Goal: Information Seeking & Learning: Learn about a topic

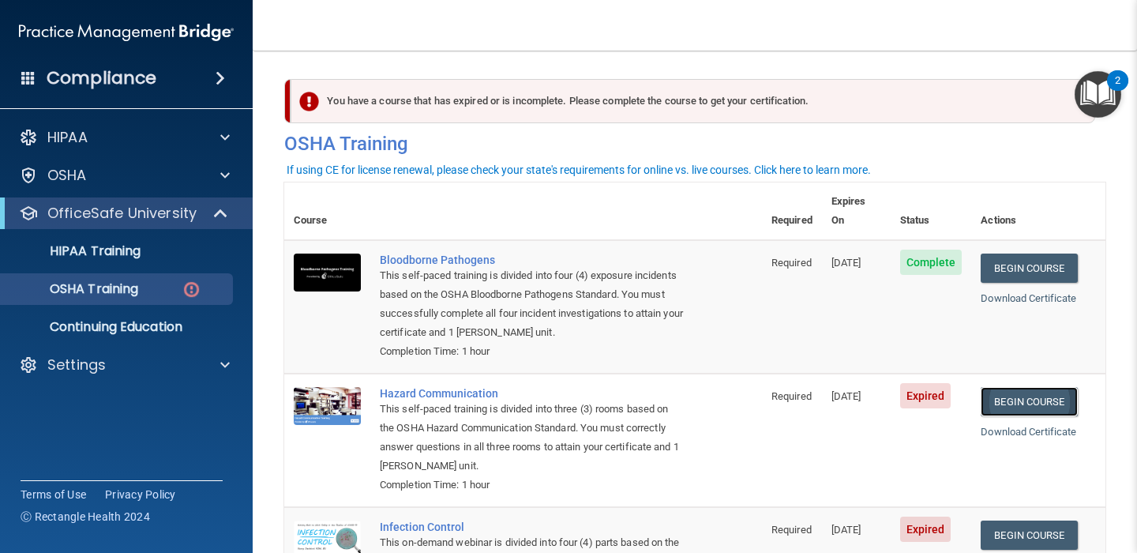
click at [1017, 387] on link "Begin Course" at bounding box center [1028, 401] width 96 height 29
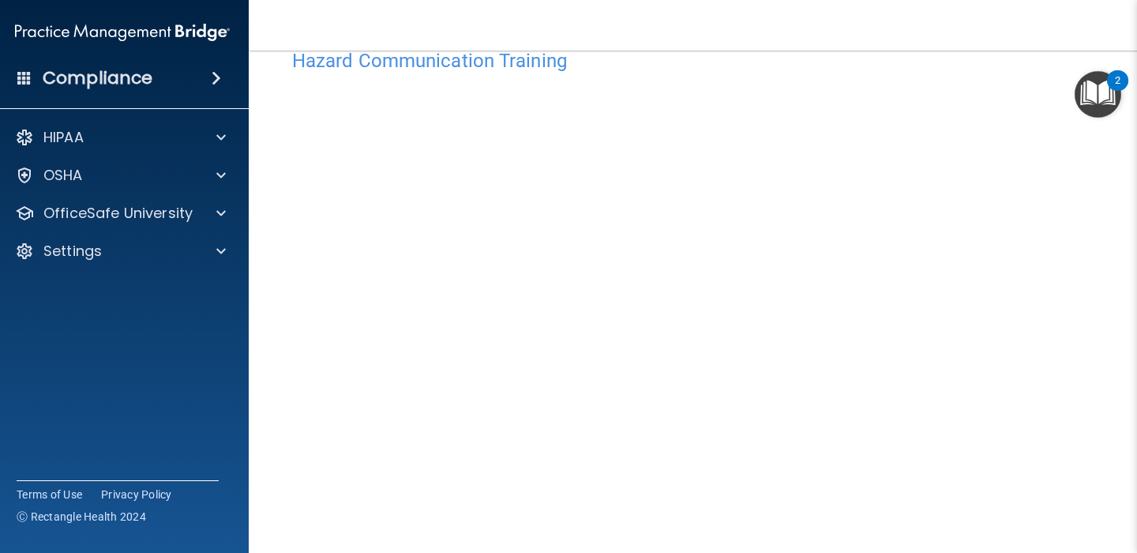
scroll to position [159, 0]
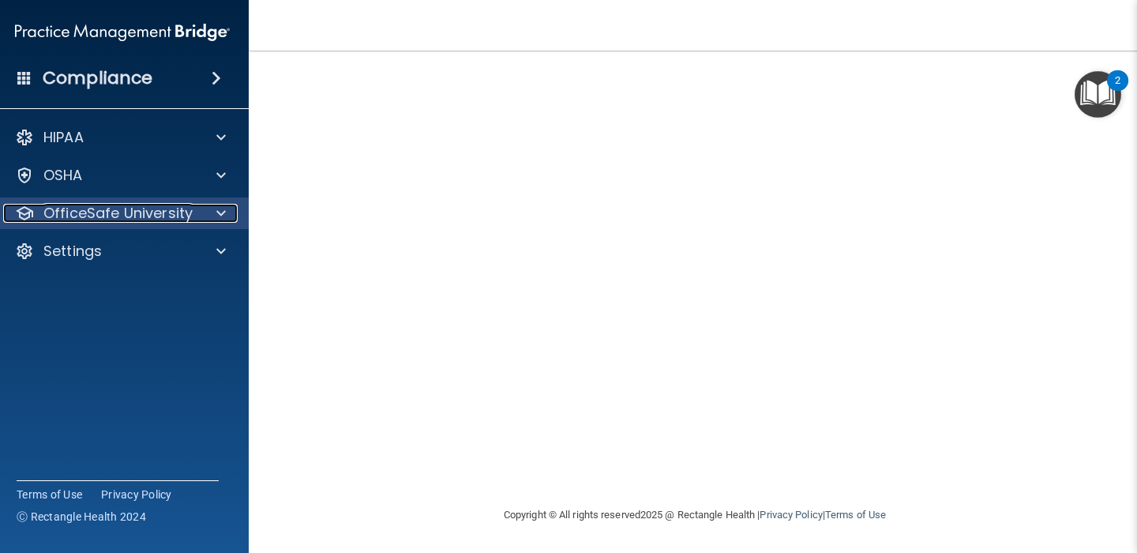
click at [226, 219] on div at bounding box center [218, 213] width 39 height 19
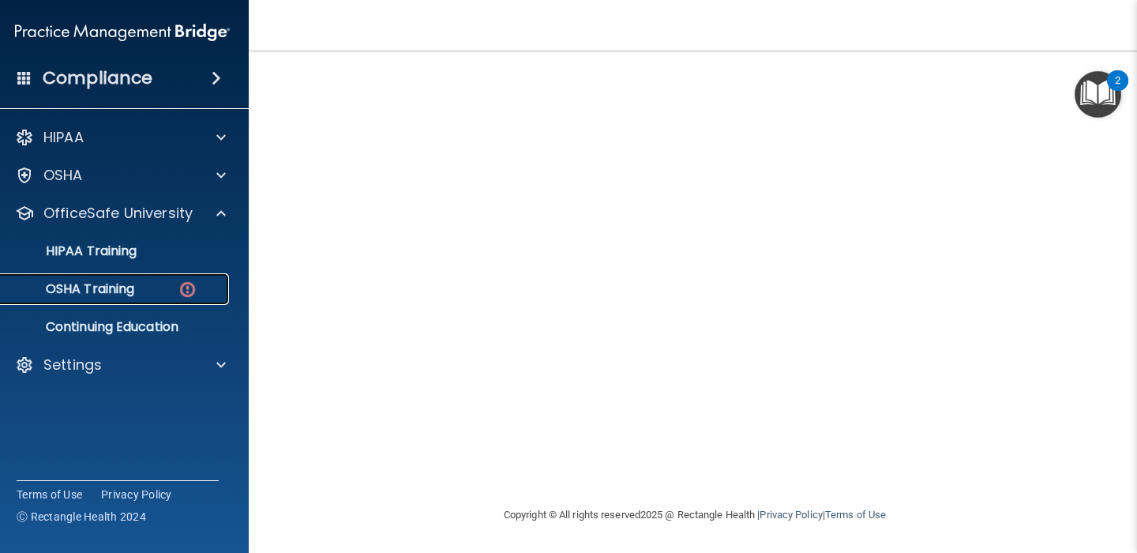
click at [179, 289] on img at bounding box center [188, 289] width 20 height 20
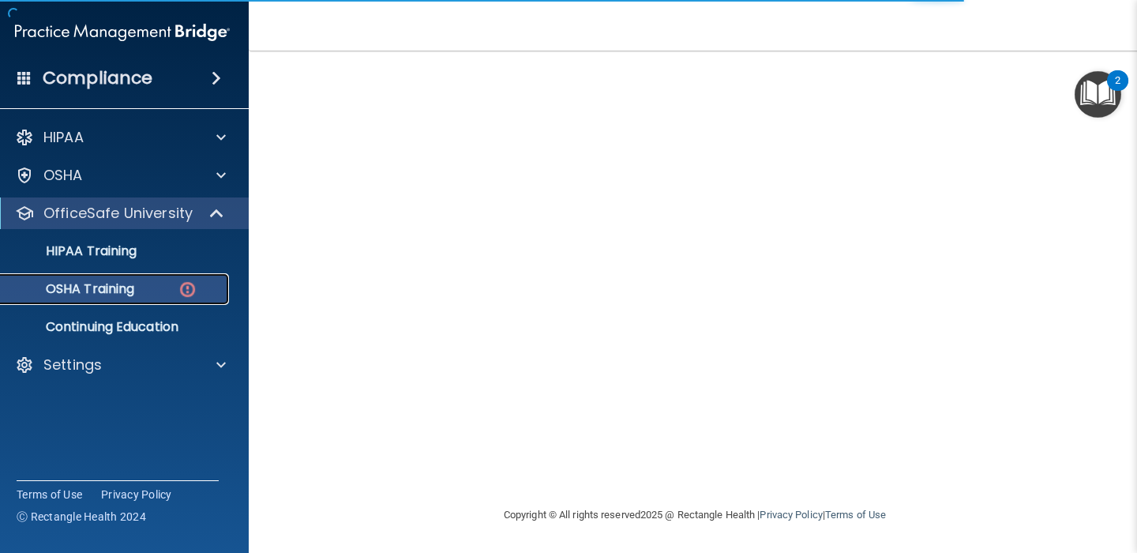
scroll to position [266, 0]
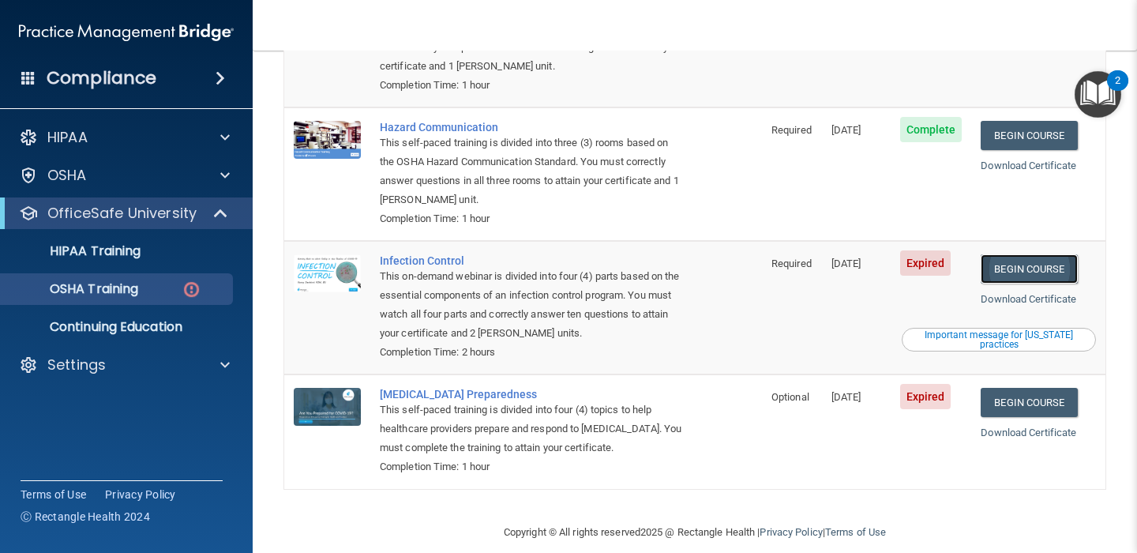
click at [1025, 254] on link "Begin Course" at bounding box center [1028, 268] width 96 height 29
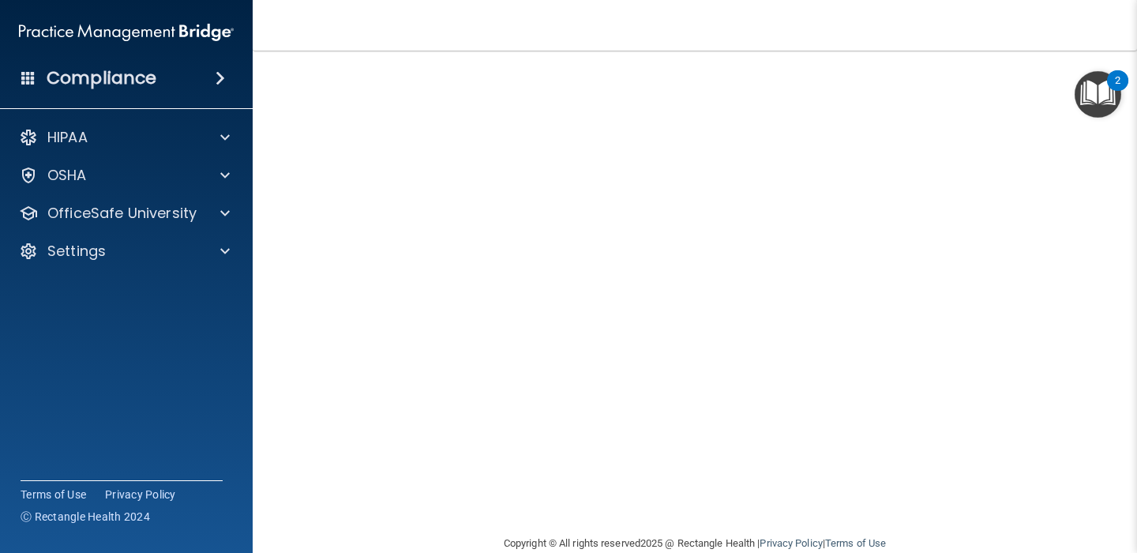
scroll to position [96, 0]
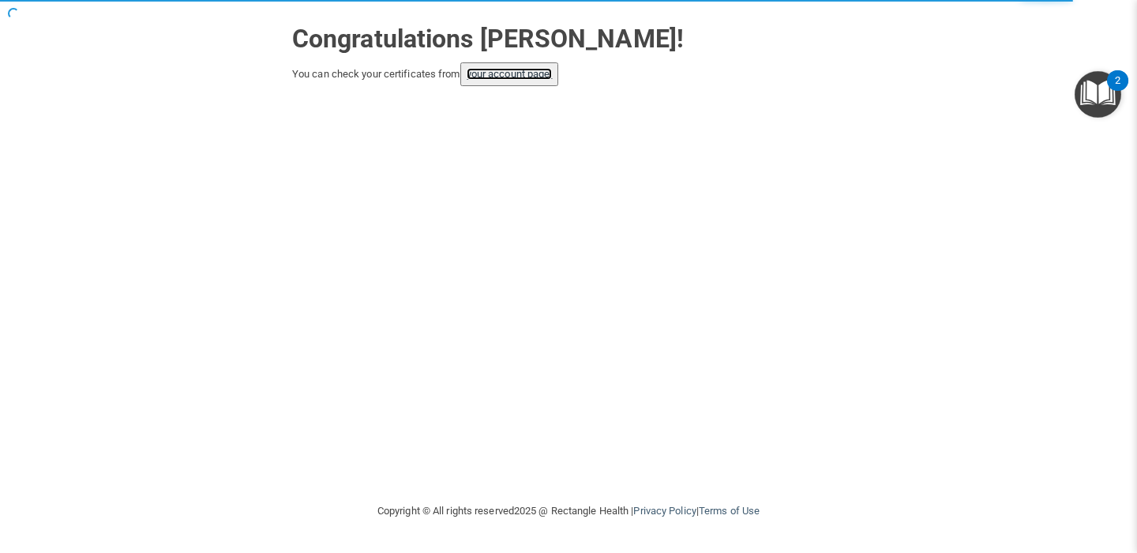
click at [523, 76] on link "your account page!" at bounding box center [509, 74] width 86 height 12
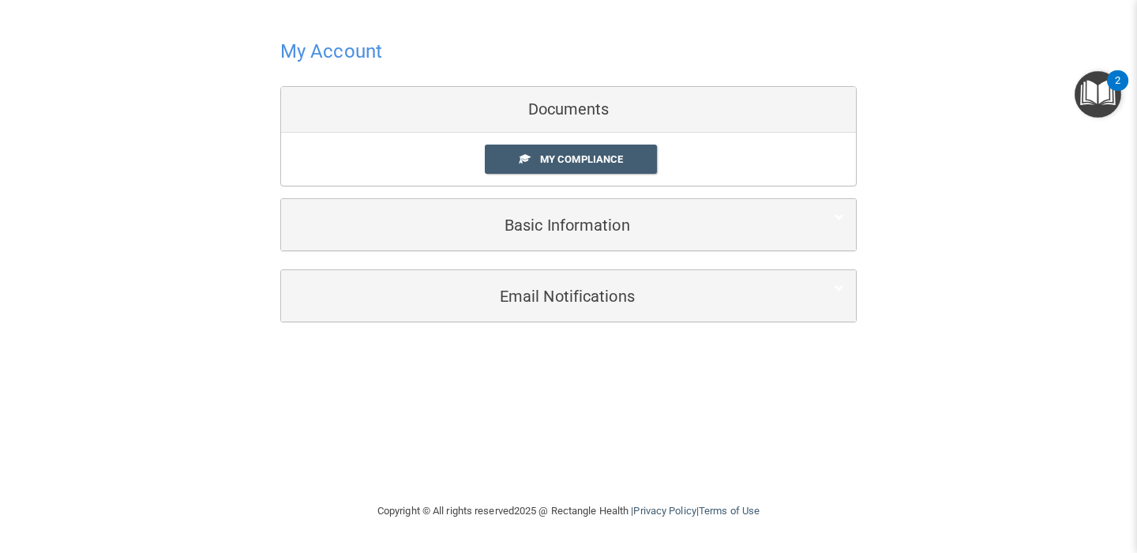
click at [345, 56] on h4 "My Account" at bounding box center [331, 51] width 102 height 21
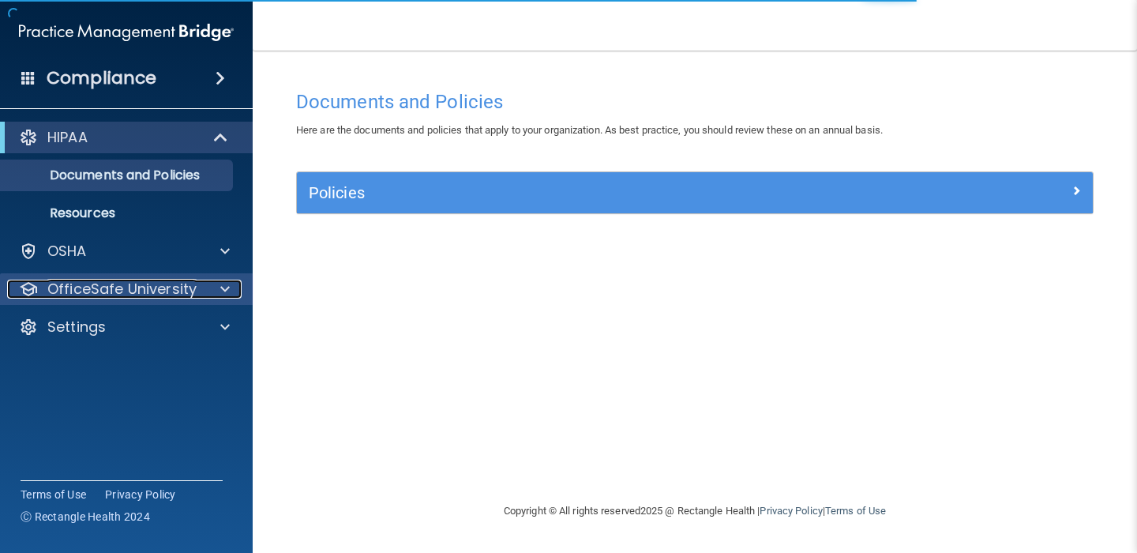
click at [218, 290] on div at bounding box center [222, 288] width 39 height 19
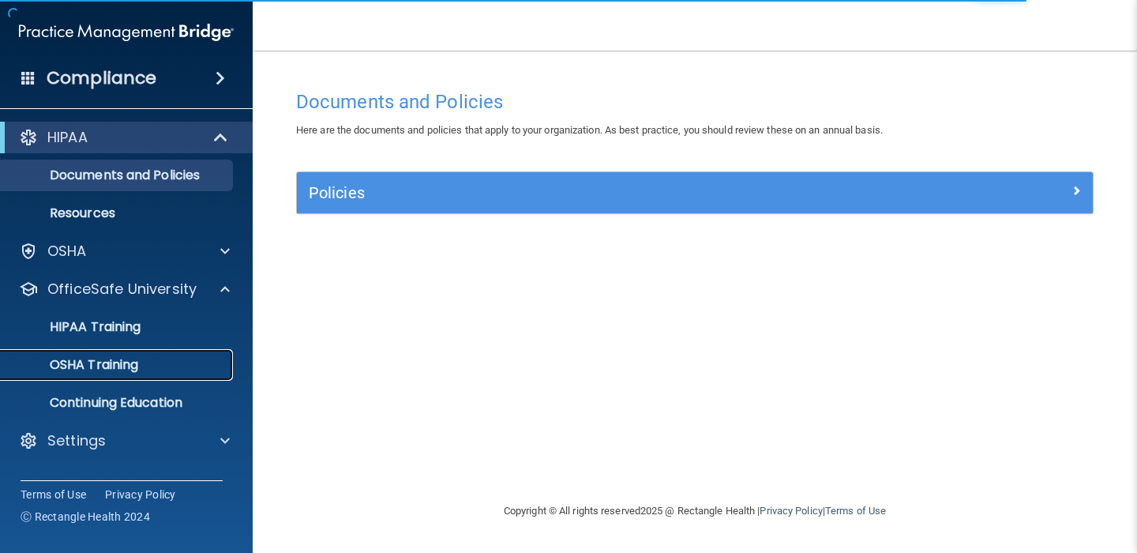
click at [204, 365] on div "OSHA Training" at bounding box center [117, 365] width 215 height 16
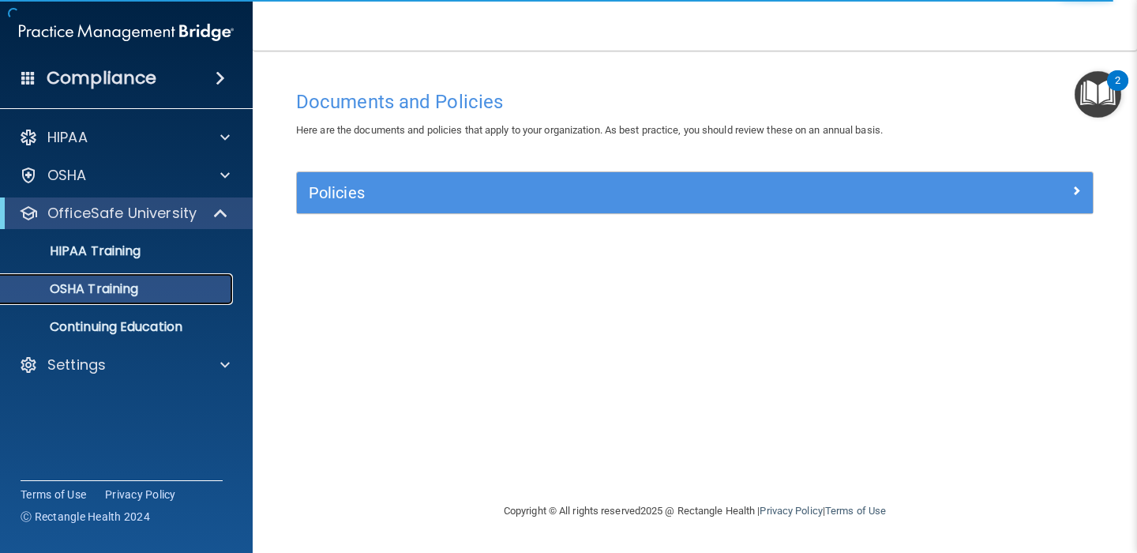
click at [197, 291] on div "OSHA Training" at bounding box center [117, 289] width 215 height 16
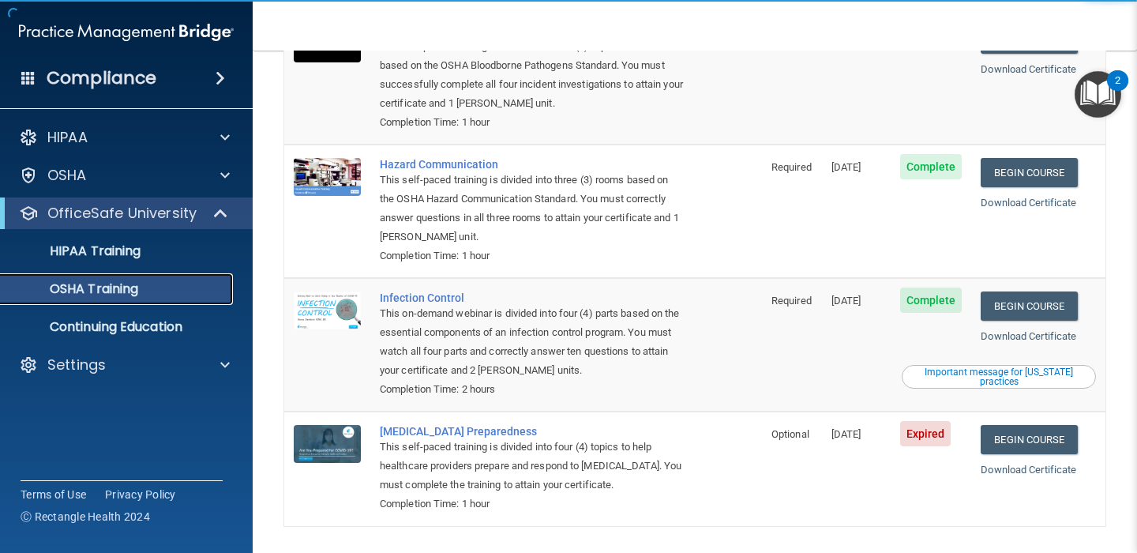
scroll to position [222, 0]
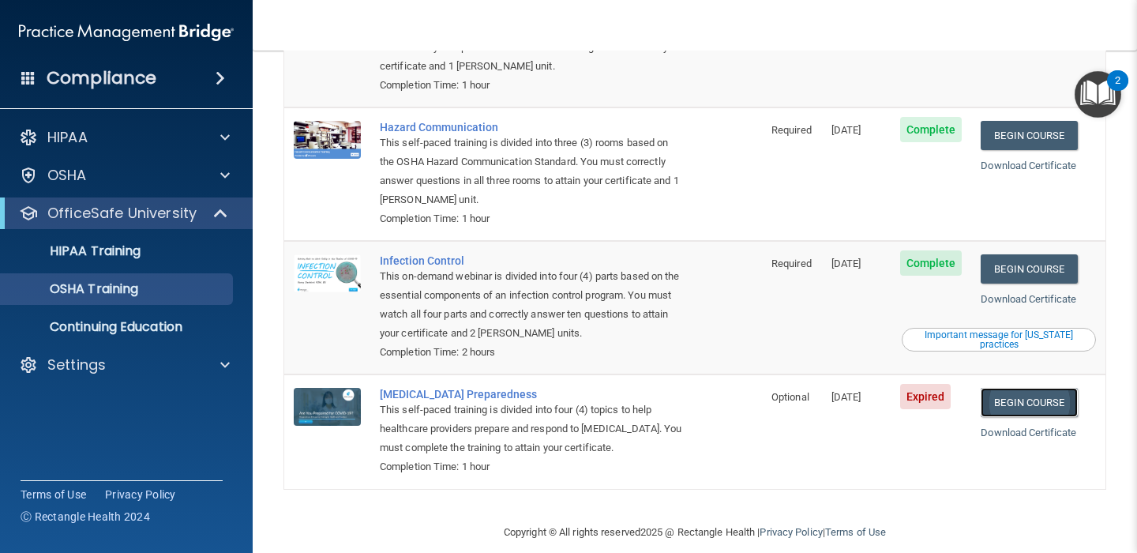
click at [1026, 388] on link "Begin Course" at bounding box center [1028, 402] width 96 height 29
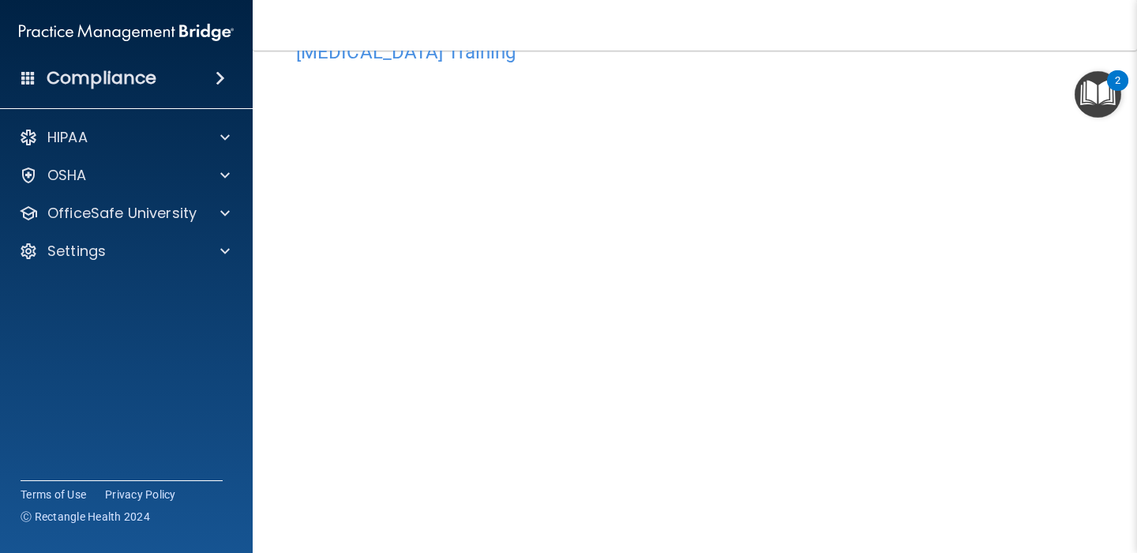
scroll to position [51, 0]
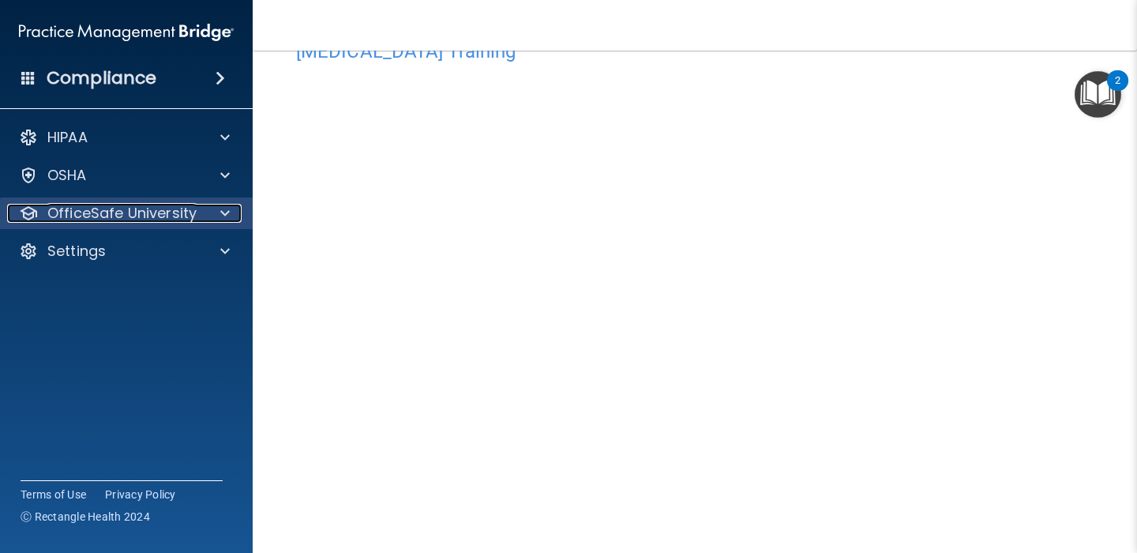
click at [222, 210] on span at bounding box center [224, 213] width 9 height 19
